Goal: Task Accomplishment & Management: Manage account settings

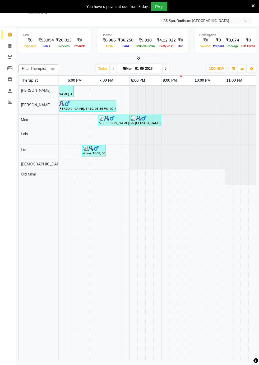
scroll to position [0, 280]
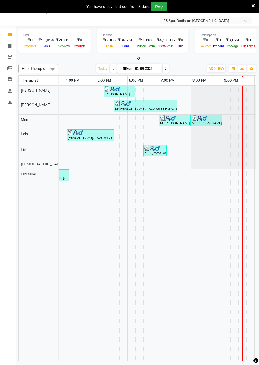
click at [152, 152] on div "Arjun, TK08, 06:30 PM-07:15 PM, Indian Head, Neck and Shoulder Massage([DEMOGRA…" at bounding box center [155, 150] width 22 height 10
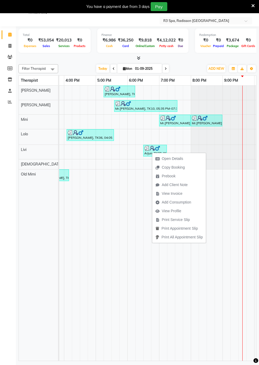
click at [168, 277] on td at bounding box center [171, 223] width 8 height 275
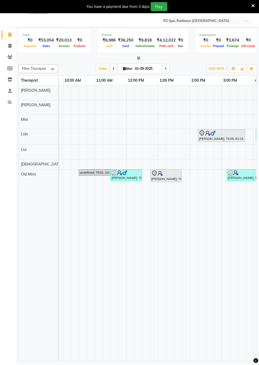
scroll to position [0, 0]
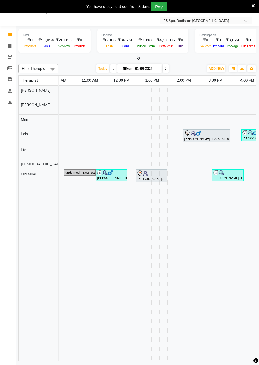
click at [108, 174] on div "[PERSON_NAME], TK01, 11:30 AM-12:30 PM, Sensory Rejuvne Aromatherapy 60 Min([DE…" at bounding box center [111, 175] width 30 height 10
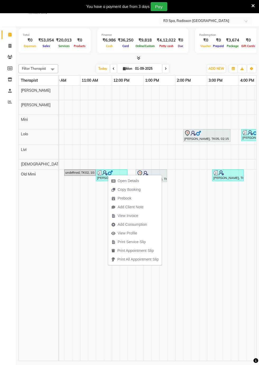
click at [213, 277] on td at bounding box center [211, 223] width 8 height 275
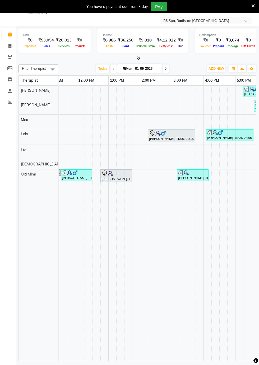
click at [78, 176] on div "[PERSON_NAME], TK01, 11:30 AM-12:30 PM, Sensory Rejuvne Aromatherapy 60 Min([DE…" at bounding box center [76, 175] width 30 height 10
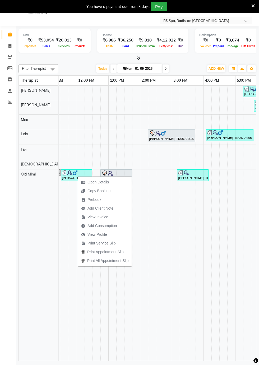
click at [102, 182] on span "Open Details" at bounding box center [97, 182] width 21 height 6
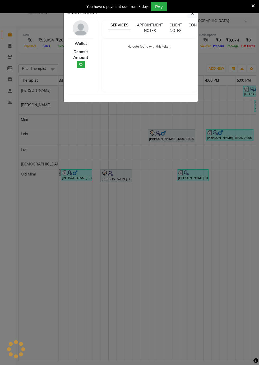
select select "3"
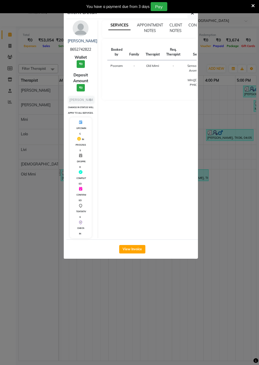
click at [224, 237] on ngb-modal-window "Client Detail [PERSON_NAME] 8652742822 Wallet ₹0 Deposit Amount ₹0 Select MARK …" at bounding box center [129, 182] width 259 height 365
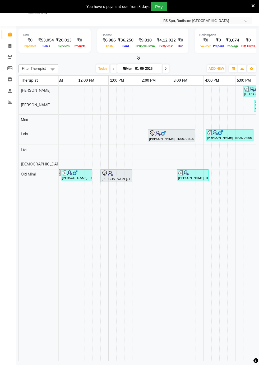
click at [115, 175] on div "[PERSON_NAME], TK03, 12:45 PM-01:45 PM, Deep Tissue Repair Therapy 60 Min([DEMO…" at bounding box center [116, 175] width 30 height 11
click at [138, 190] on span "Open Details" at bounding box center [134, 190] width 21 height 6
select select "7"
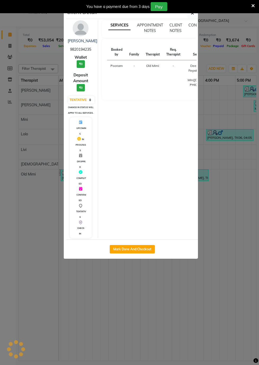
click at [228, 233] on ngb-modal-window "Client Detail [PERSON_NAME] 9820194235 Wallet ₹0 Deposit Amount ₹0 Select IN SE…" at bounding box center [129, 182] width 259 height 365
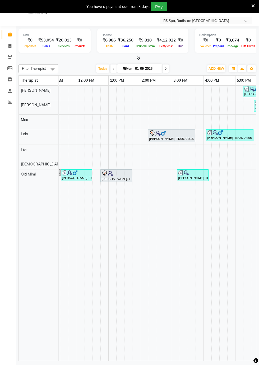
click at [170, 138] on div "[PERSON_NAME], TK05, 02:15 PM-03:45 PM, Deep Tissue Repair Therapy 90 Min([DEMO…" at bounding box center [171, 135] width 46 height 11
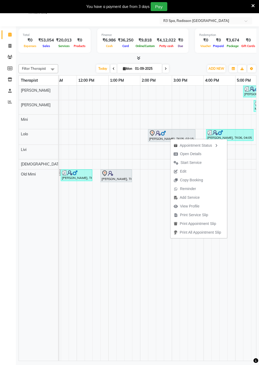
click at [192, 154] on span "Open Details" at bounding box center [190, 154] width 21 height 6
select select "7"
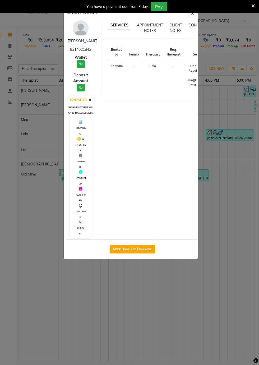
click at [232, 223] on ngb-modal-window "Client Detail [PERSON_NAME] 9314021842 Wallet ₹0 Deposit Amount ₹0 Select IN SE…" at bounding box center [129, 182] width 259 height 365
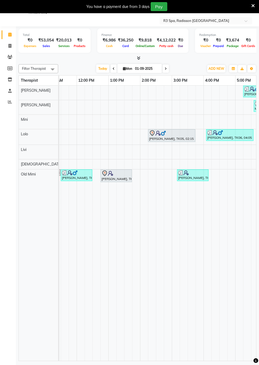
click at [190, 172] on div at bounding box center [192, 172] width 29 height 5
click at [211, 178] on span "Open Details" at bounding box center [210, 179] width 21 height 6
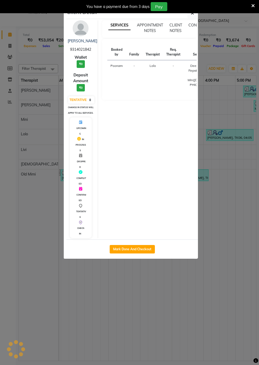
select select "3"
click at [180, 319] on ngb-modal-window "Client Detail [PERSON_NAME] 9820194235 Wallet ₹0 Deposit Amount ₹0 Select MARK …" at bounding box center [129, 182] width 259 height 365
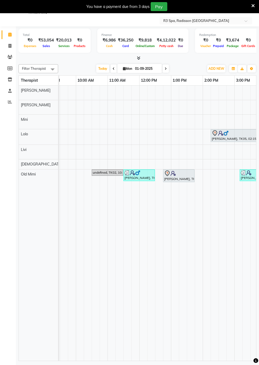
scroll to position [0, 149]
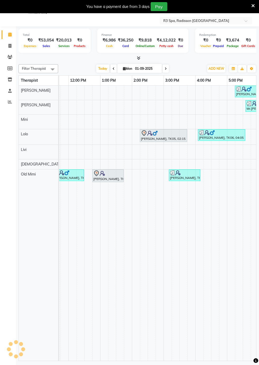
click at [187, 173] on div at bounding box center [184, 172] width 29 height 5
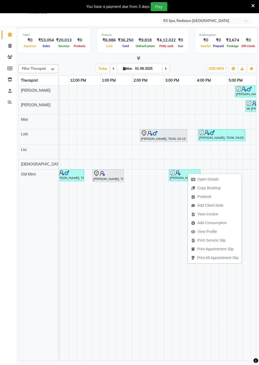
click at [202, 318] on td at bounding box center [199, 223] width 8 height 275
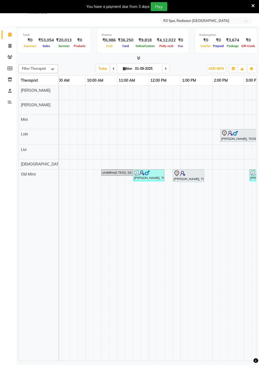
scroll to position [0, 246]
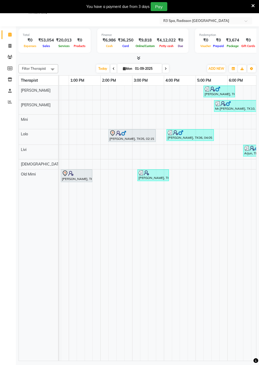
click at [39, 92] on div "[PERSON_NAME]" at bounding box center [38, 91] width 39 height 10
click at [185, 252] on td at bounding box center [184, 223] width 8 height 275
